Goal: Information Seeking & Learning: Learn about a topic

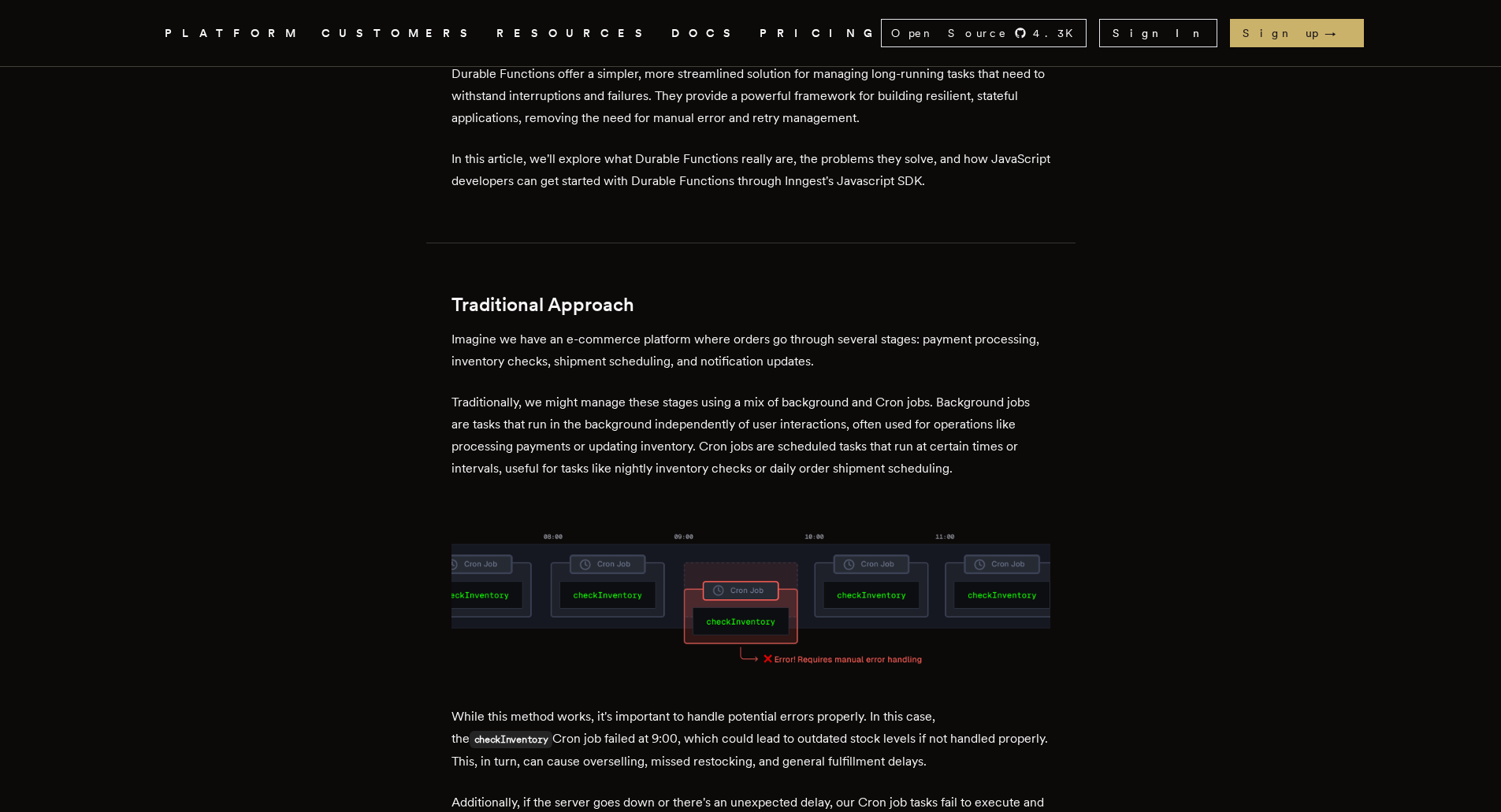
scroll to position [787, 0]
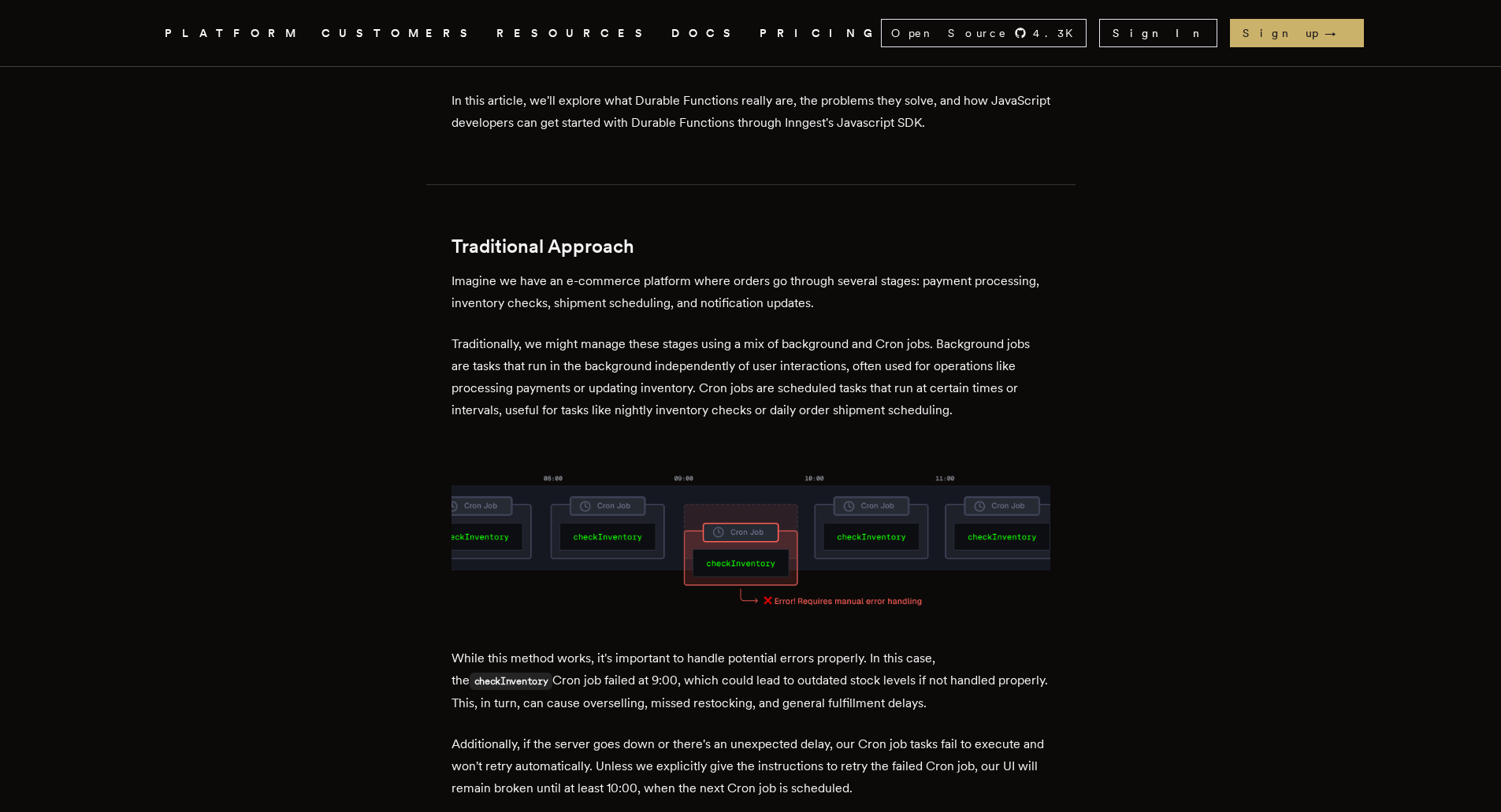
click at [487, 270] on p "Imagine we have an e-commerce platform where orders go through several stages: …" at bounding box center [750, 292] width 599 height 44
click at [511, 270] on p "Imagine we have an e-commerce platform where orders go through several stages: …" at bounding box center [750, 292] width 599 height 44
click at [532, 270] on p "Imagine we have an e-commerce platform where orders go through several stages: …" at bounding box center [750, 292] width 599 height 44
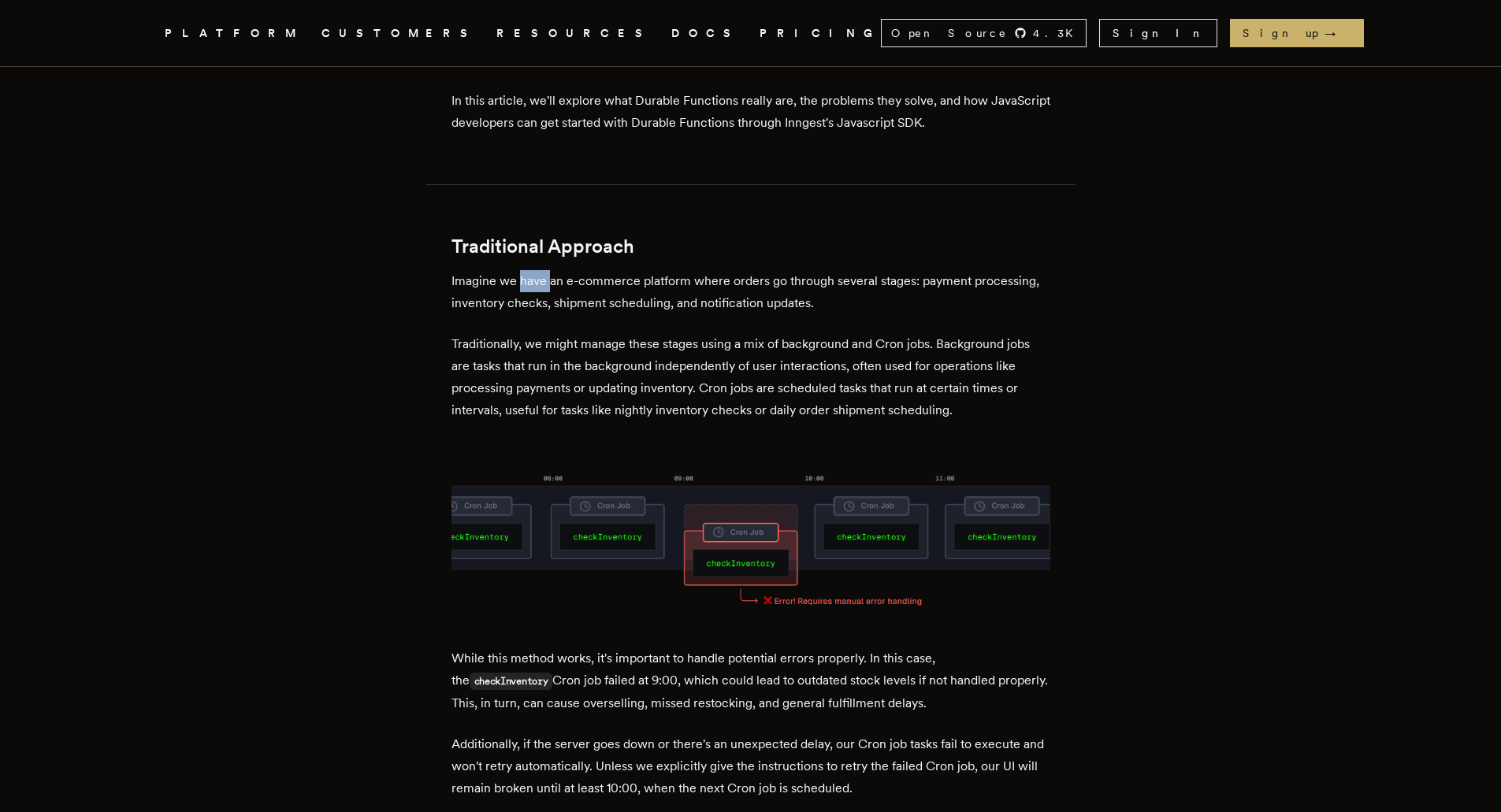
click at [532, 270] on p "Imagine we have an e-commerce platform where orders go through several stages: …" at bounding box center [750, 292] width 599 height 44
click at [562, 270] on p "Imagine we have an e-commerce platform where orders go through several stages: …" at bounding box center [750, 292] width 599 height 44
click at [576, 270] on p "Imagine we have an e-commerce platform where orders go through several stages: …" at bounding box center [750, 292] width 599 height 44
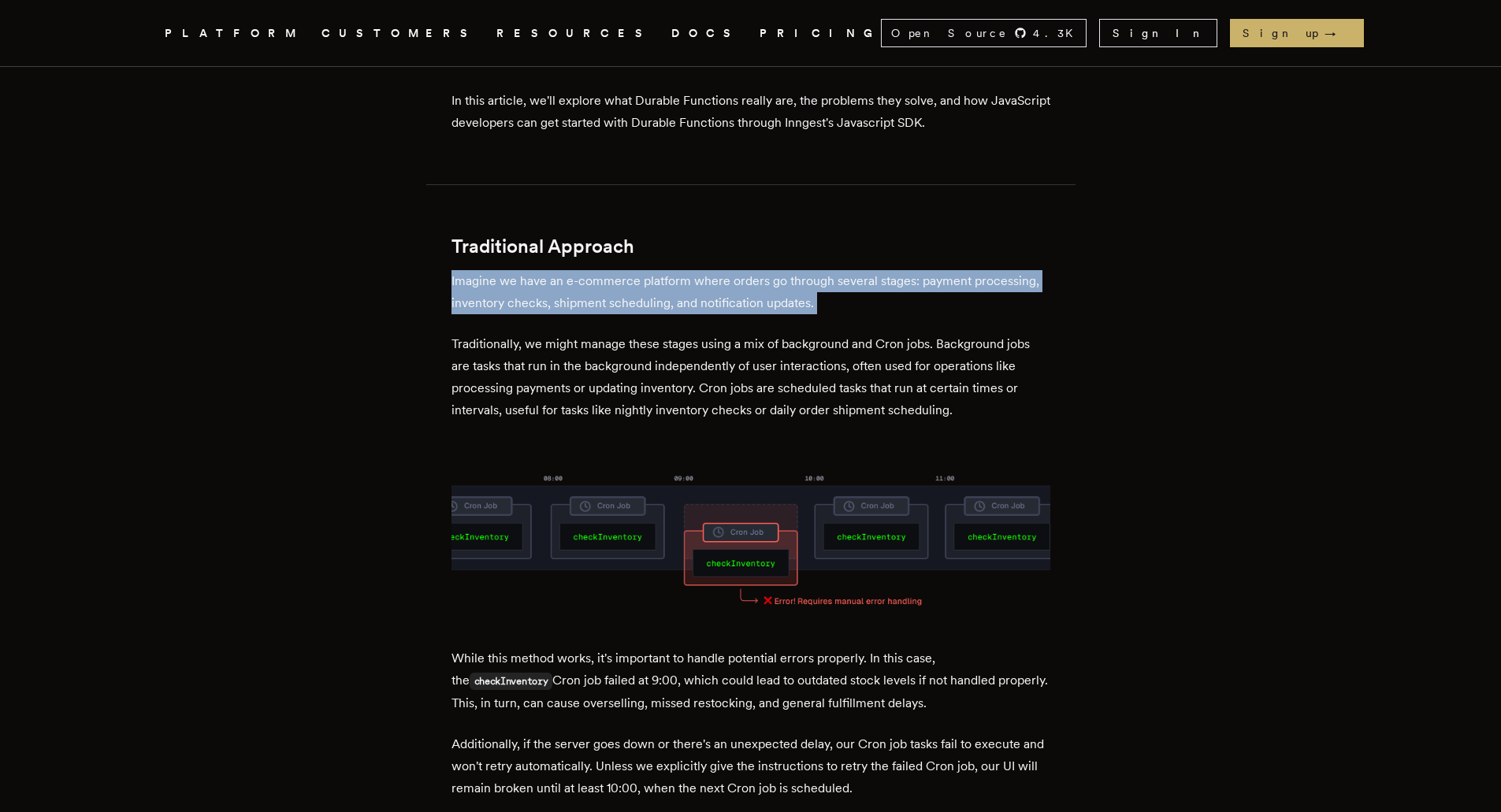
click at [576, 270] on p "Imagine we have an e-commerce platform where orders go through several stages: …" at bounding box center [750, 292] width 599 height 44
click at [580, 270] on p "Imagine we have an e-commerce platform where orders go through several stages: …" at bounding box center [750, 292] width 599 height 44
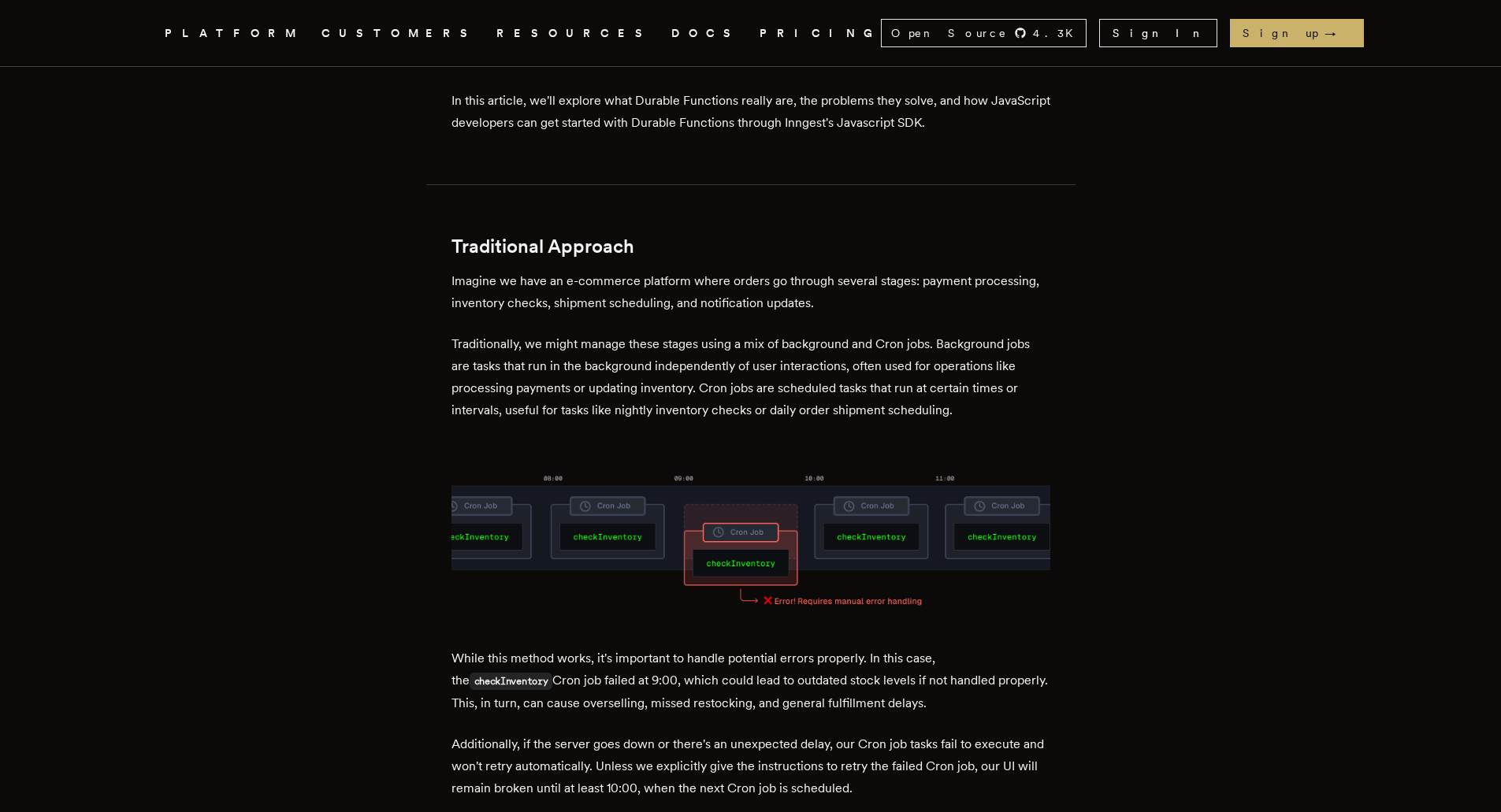
scroll to position [866, 0]
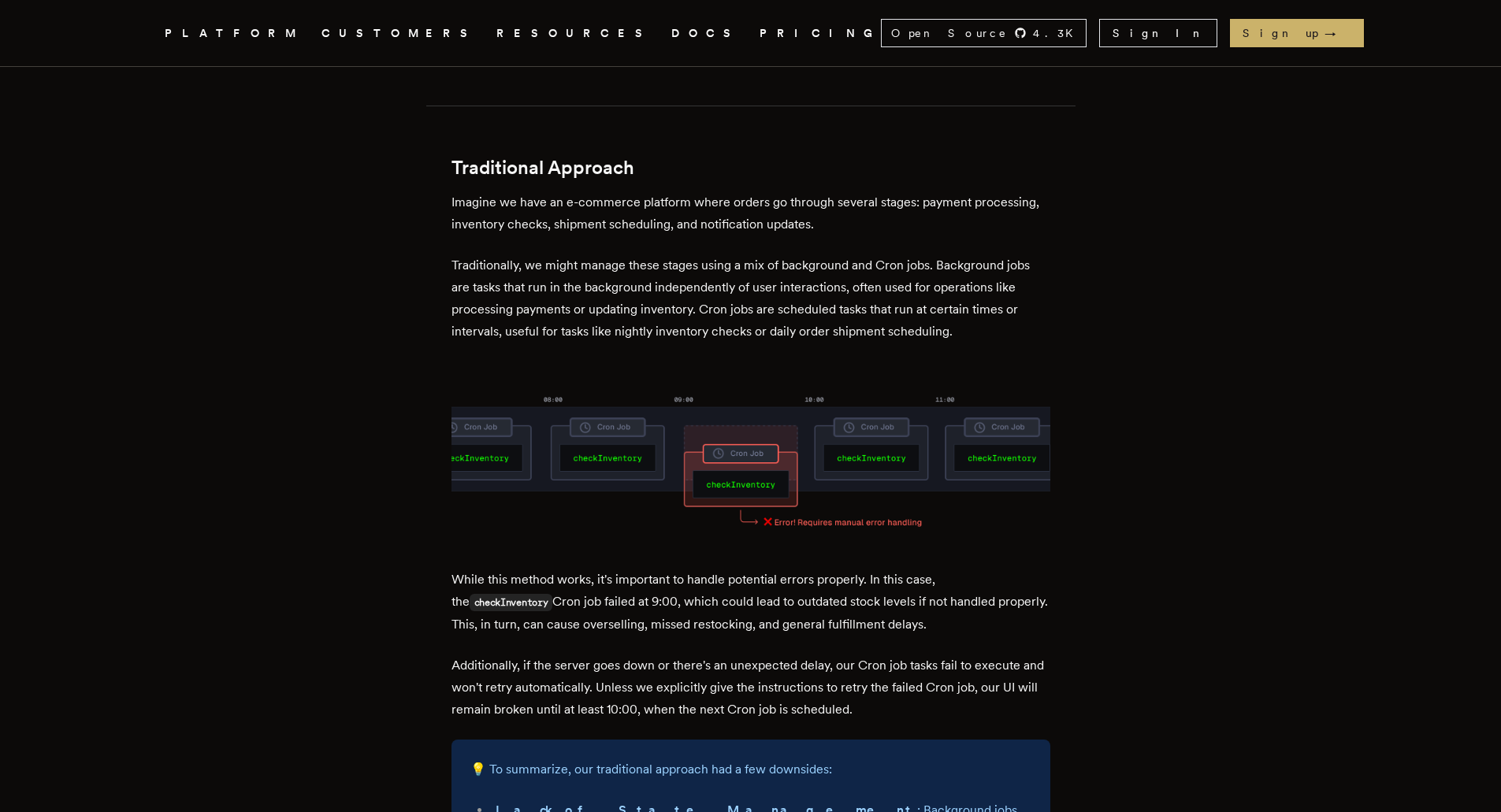
click at [541, 599] on p "While this method works, it's important to handle potential errors properly. In…" at bounding box center [750, 602] width 599 height 67
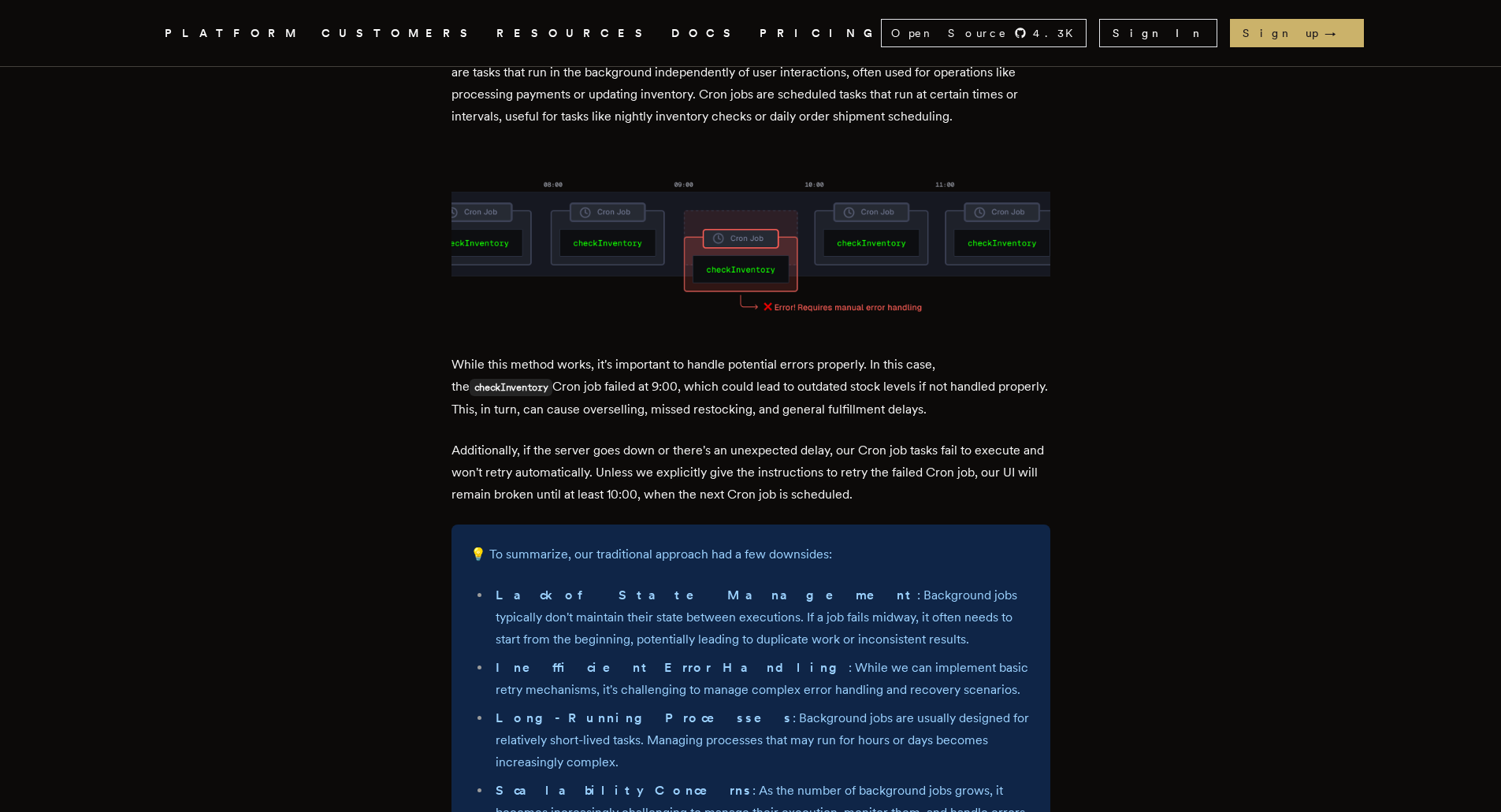
scroll to position [1181, 0]
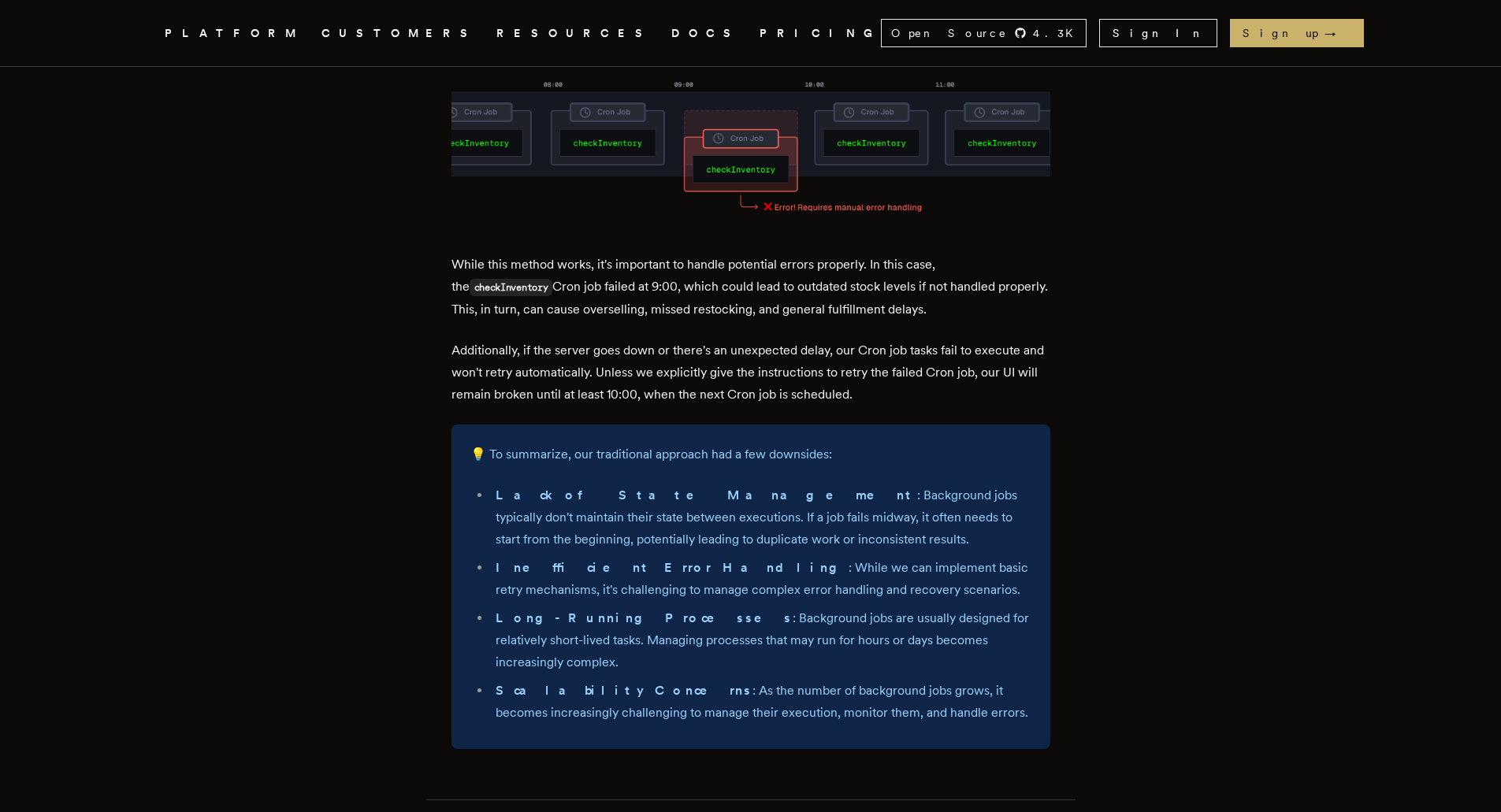
click at [541, 444] on p "💡 To summarize, our traditional approach had a few downsides:" at bounding box center [750, 455] width 561 height 22
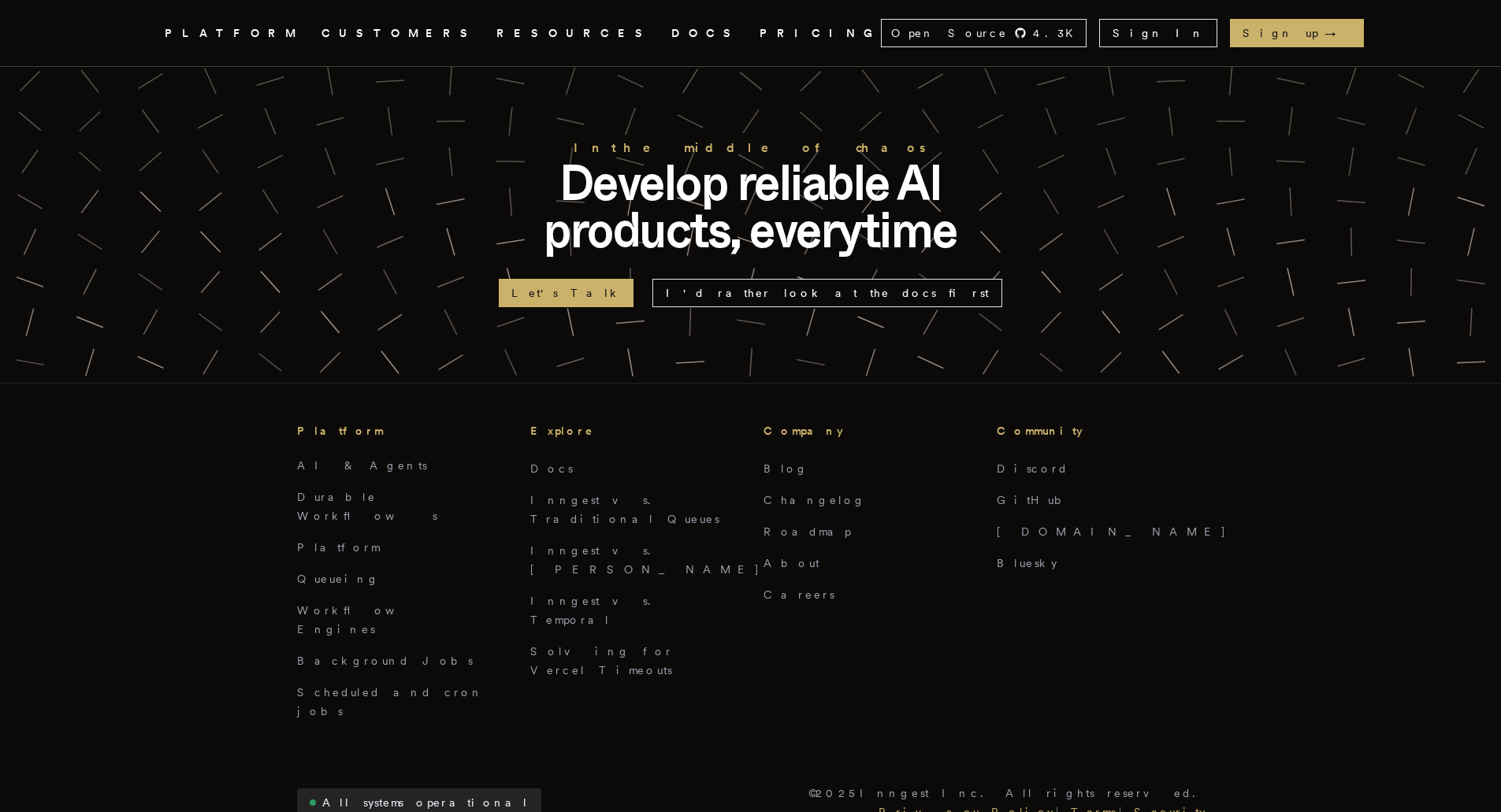
scroll to position [9654, 0]
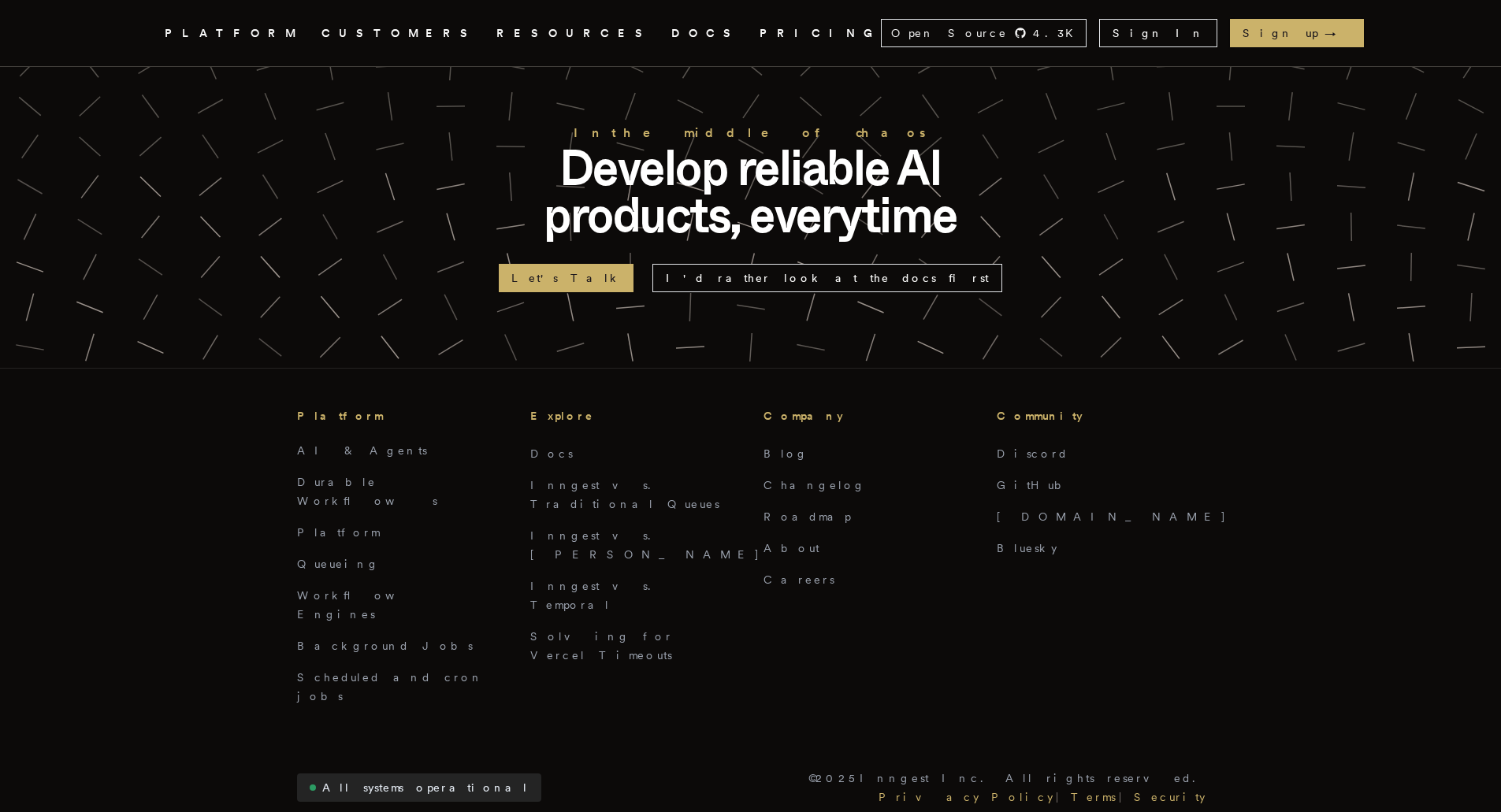
drag, startPoint x: 712, startPoint y: 633, endPoint x: 706, endPoint y: 605, distance: 28.6
drag, startPoint x: 704, startPoint y: 613, endPoint x: 561, endPoint y: 617, distance: 143.1
drag, startPoint x: 533, startPoint y: 620, endPoint x: 547, endPoint y: 587, distance: 35.8
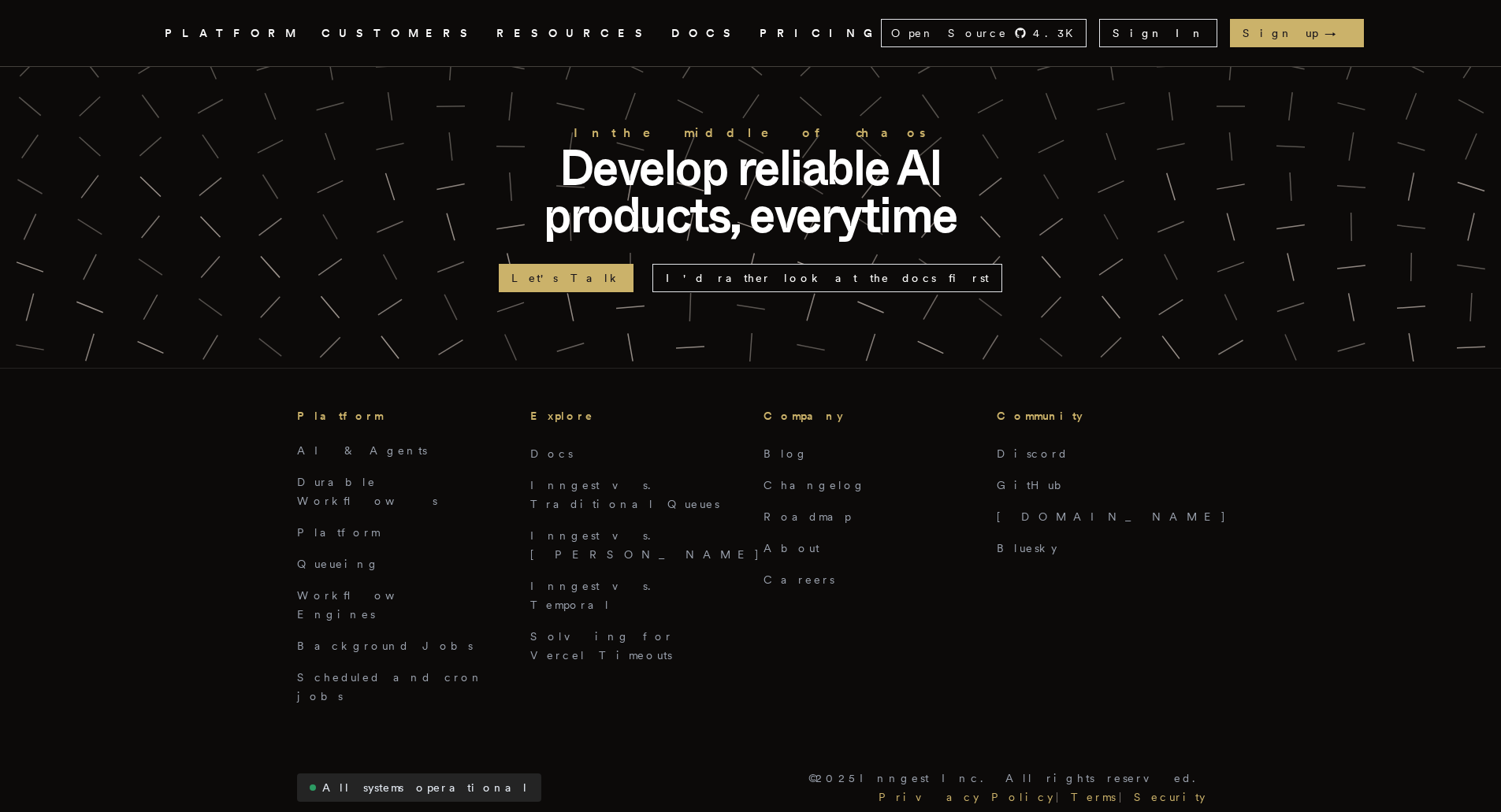
click at [547, 587] on footer "In the middle of chaos Develop reliable AI products, everytime Let's Talk I'd r…" at bounding box center [750, 557] width 1501 height 1021
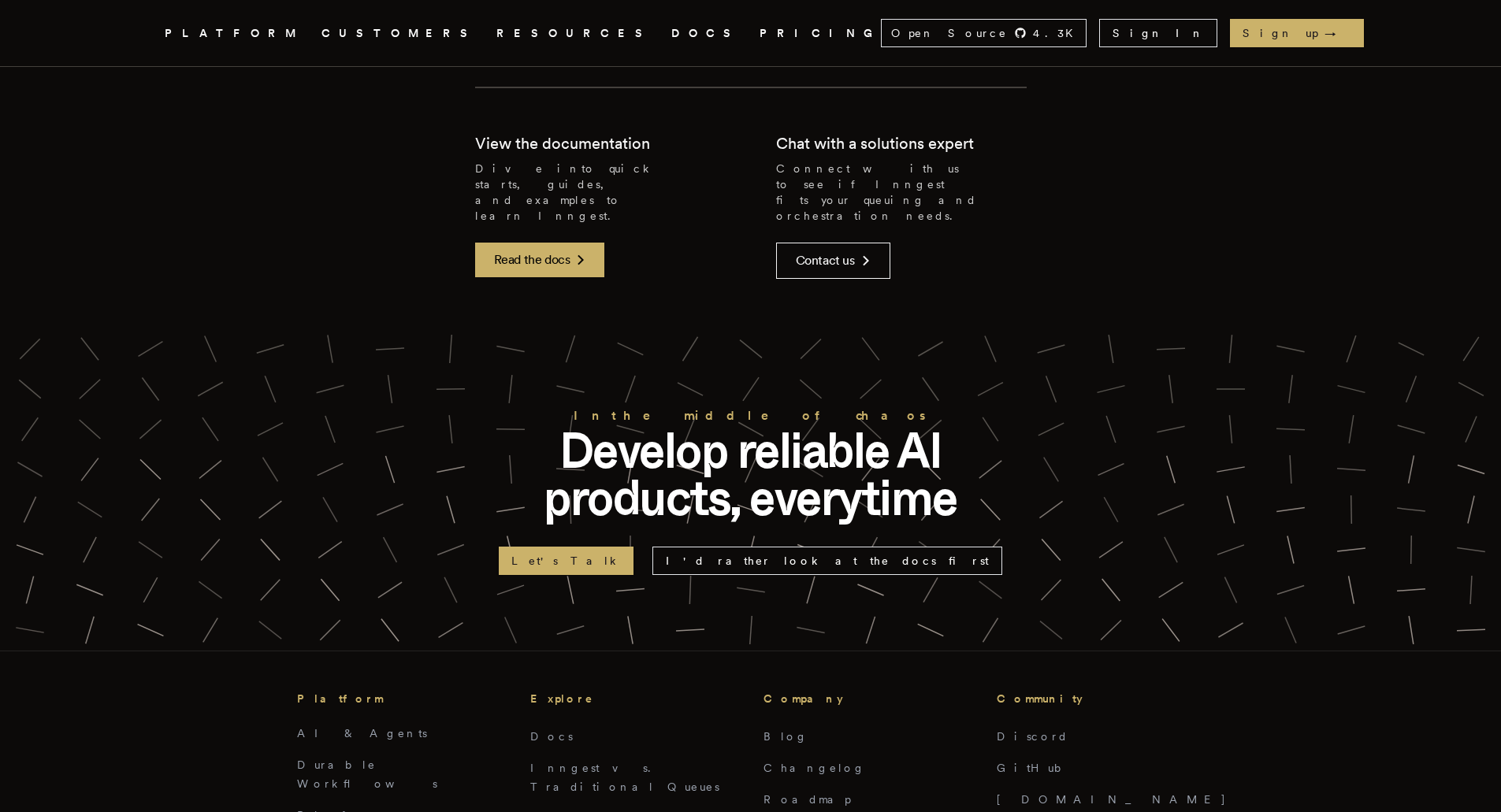
scroll to position [9339, 0]
